Goal: Information Seeking & Learning: Learn about a topic

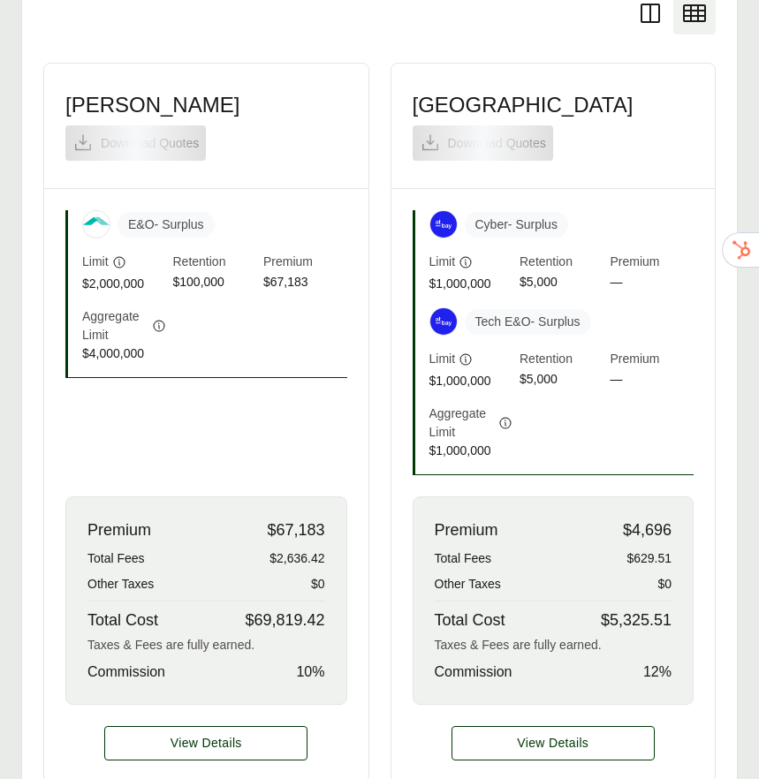
scroll to position [633, 0]
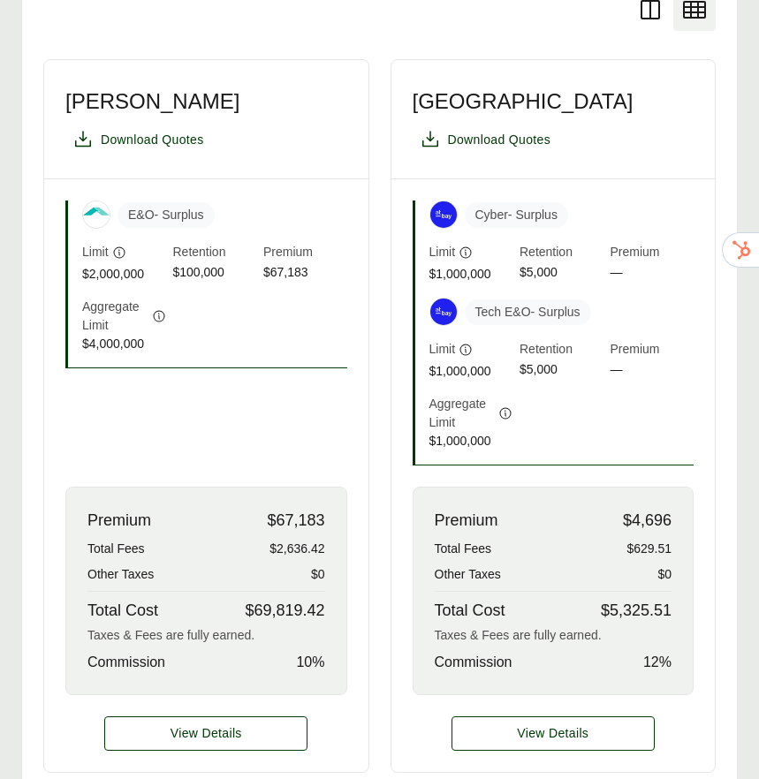
click at [292, 522] on div "Premium $67,183 Total Fees $2,636.42 Other Taxes $0 Total Cost $69,819.42 Taxes…" at bounding box center [206, 591] width 282 height 208
click at [251, 716] on button "View Details" at bounding box center [205, 733] width 203 height 34
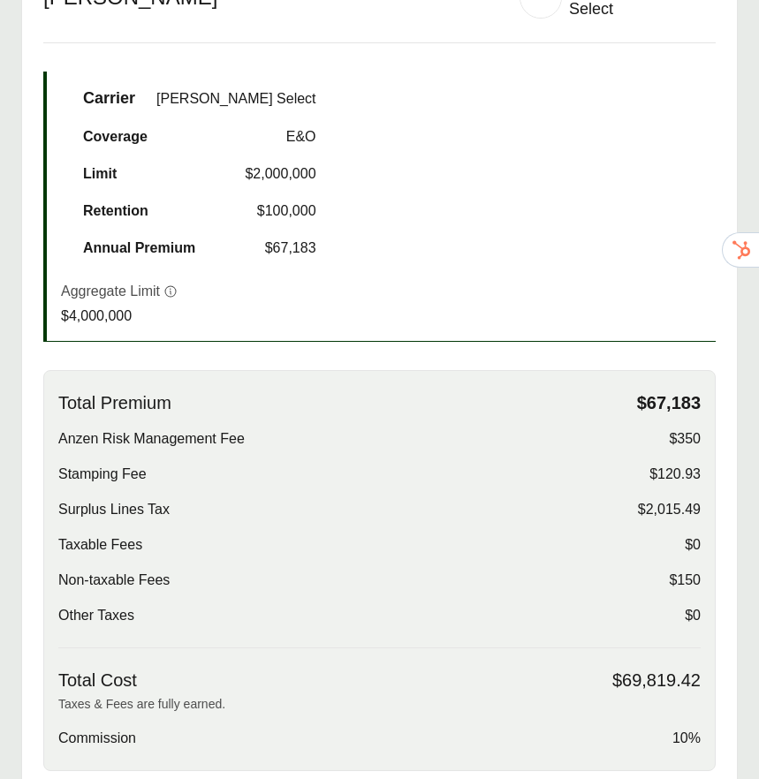
scroll to position [531, 0]
drag, startPoint x: 700, startPoint y: 430, endPoint x: 676, endPoint y: 432, distance: 23.9
click at [676, 432] on span "$350" at bounding box center [685, 438] width 32 height 21
copy span "350"
drag, startPoint x: 700, startPoint y: 675, endPoint x: 623, endPoint y: 675, distance: 77.7
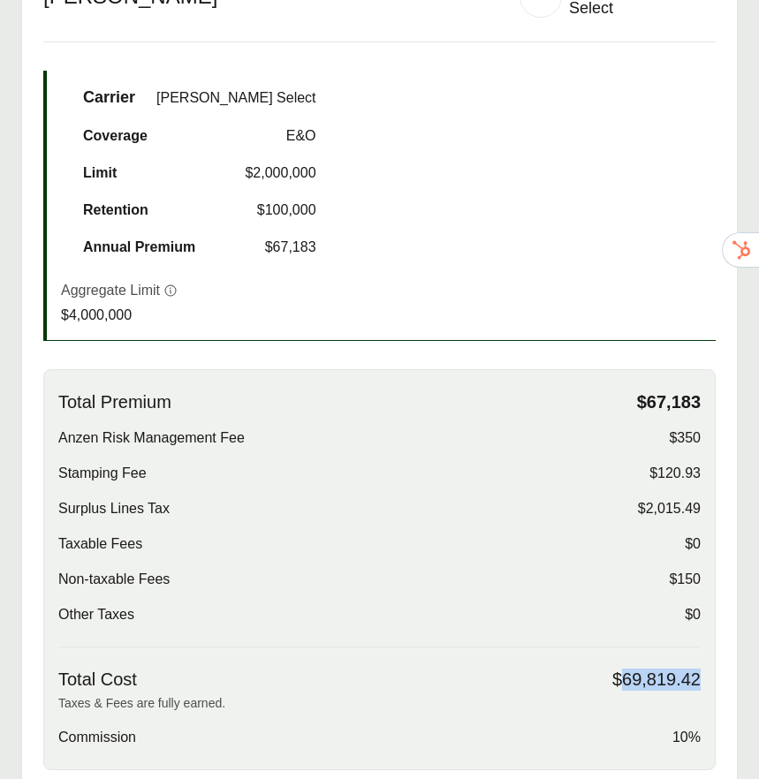
click at [623, 675] on div "Total Premium $67,183 Anzen Risk Management Fee $350 Stamping Fee $120.93 Surpl…" at bounding box center [379, 569] width 672 height 401
copy span "69,819.42"
click at [357, 444] on div "Total Premium $67,183 Anzen Risk Management Fee $350 Stamping Fee $120.93 Surpl…" at bounding box center [379, 519] width 642 height 256
drag, startPoint x: 700, startPoint y: 500, endPoint x: 645, endPoint y: 503, distance: 54.8
click at [645, 503] on span "$2,015.49" at bounding box center [669, 508] width 63 height 21
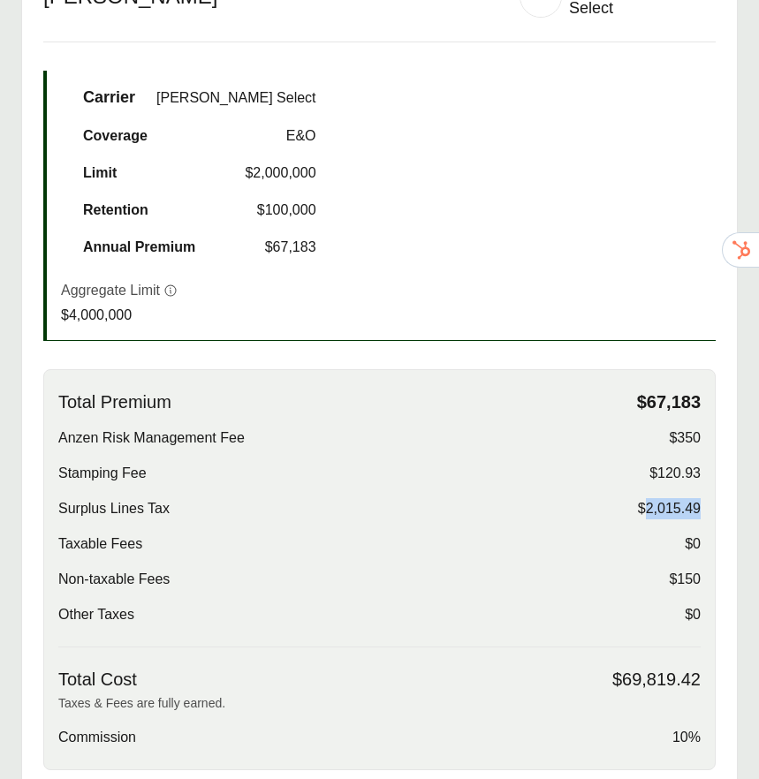
copy span "2,015.49"
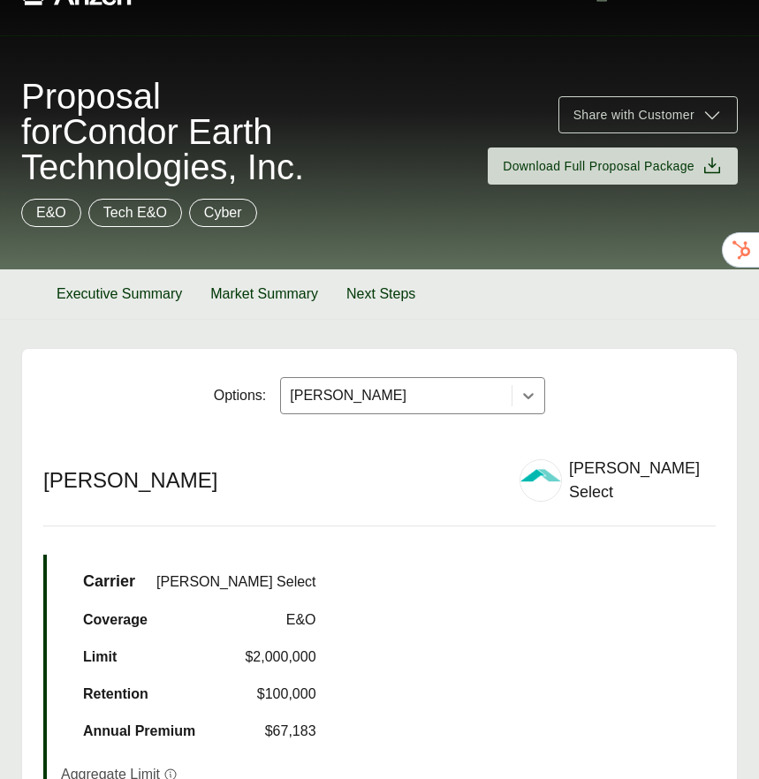
scroll to position [0, 0]
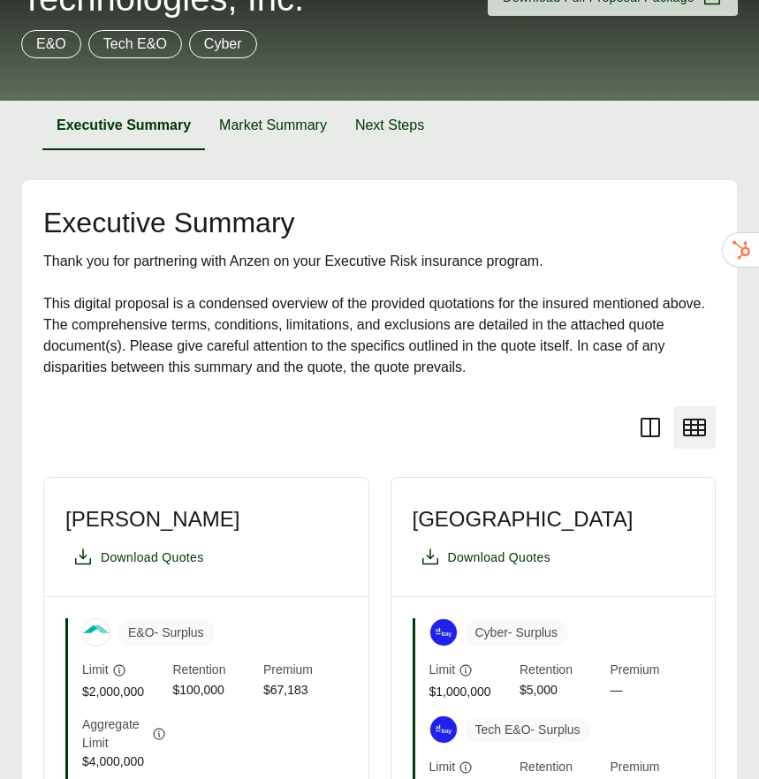
scroll to position [231, 0]
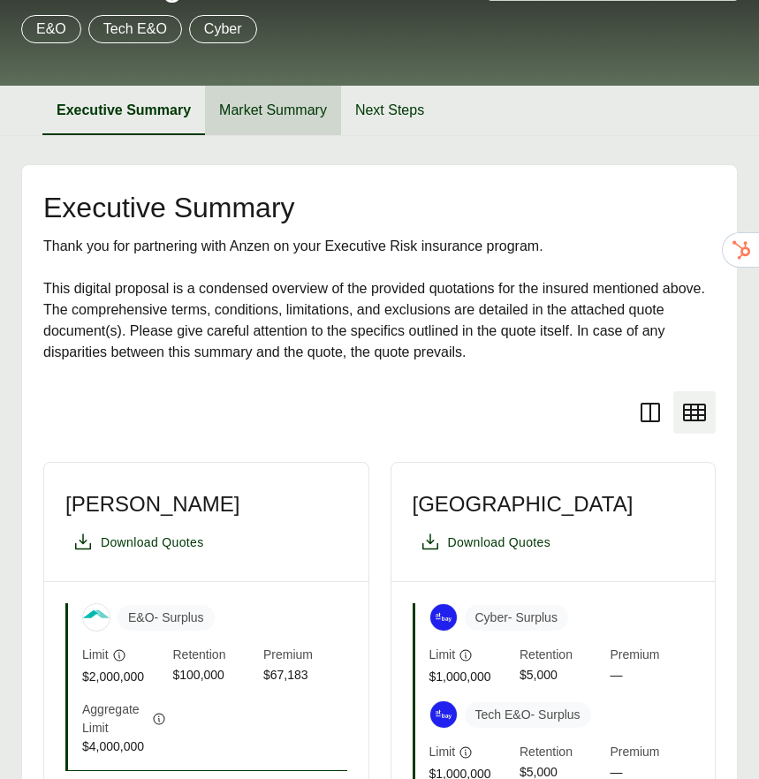
click at [262, 109] on button "Market Summary" at bounding box center [273, 110] width 136 height 49
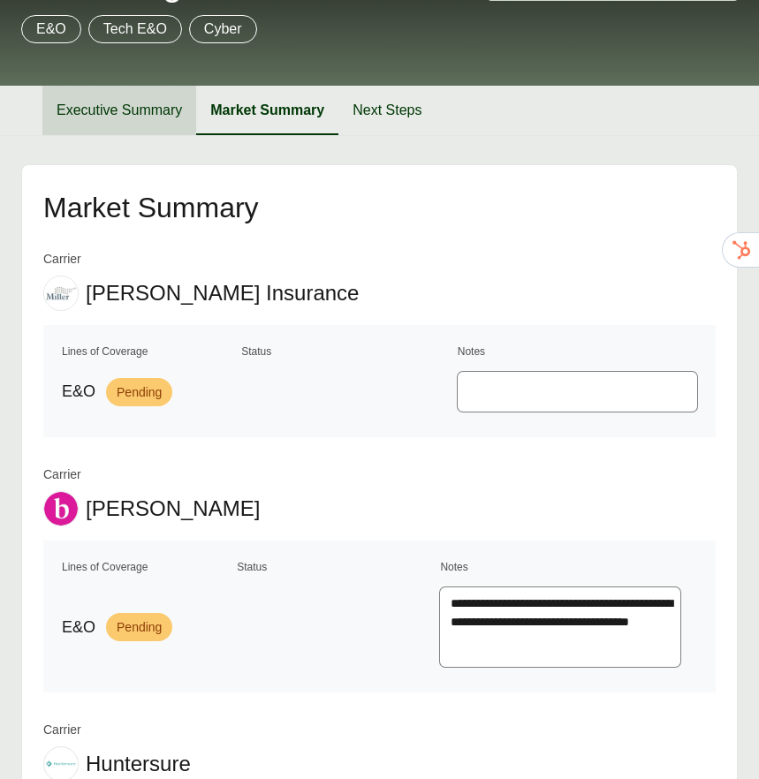
click at [81, 104] on button "Executive Summary" at bounding box center [119, 110] width 154 height 49
